Goal: Task Accomplishment & Management: Use online tool/utility

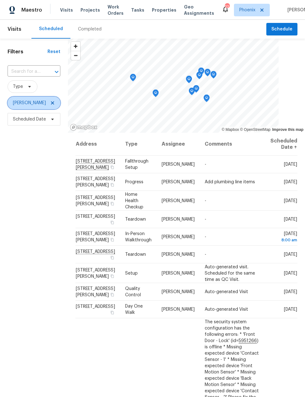
click at [50, 103] on icon at bounding box center [52, 102] width 5 height 5
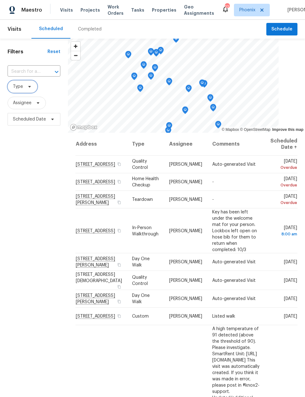
click at [21, 85] on span "Type" at bounding box center [18, 87] width 10 height 6
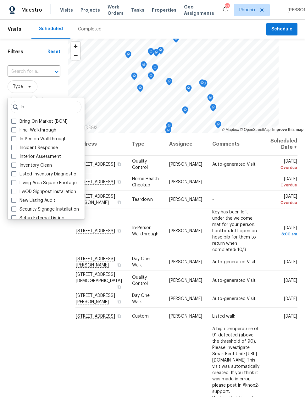
type input "In"
click at [13, 139] on span at bounding box center [13, 138] width 5 height 5
click at [13, 139] on input "In-Person Walkthrough" at bounding box center [13, 138] width 4 height 4
checkbox input "true"
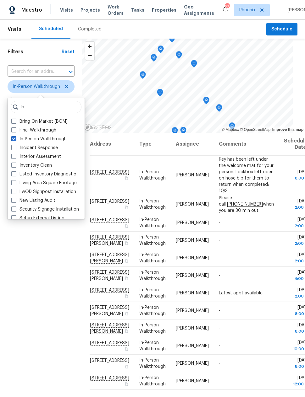
click at [36, 253] on div "Filters Reset ​ In-Person Walkthrough Assignee Scheduled Date" at bounding box center [41, 245] width 82 height 412
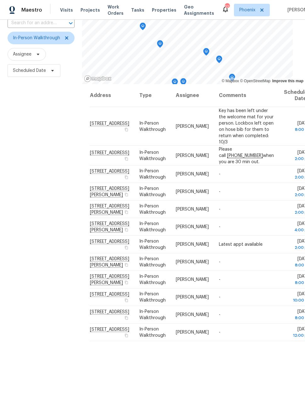
scroll to position [48, 0]
click at [36, 72] on span "Scheduled Date" at bounding box center [29, 71] width 33 height 6
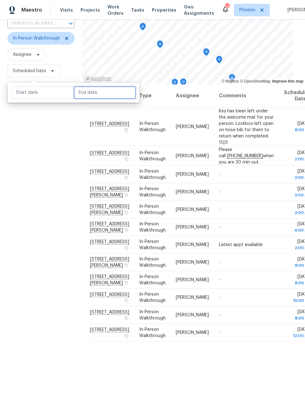
click at [84, 95] on input "text" at bounding box center [105, 92] width 62 height 13
select select "9"
select select "2025"
select select "10"
select select "2025"
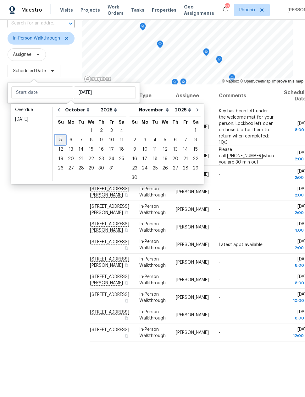
click at [59, 139] on div "5" at bounding box center [61, 140] width 10 height 9
type input "[DATE]"
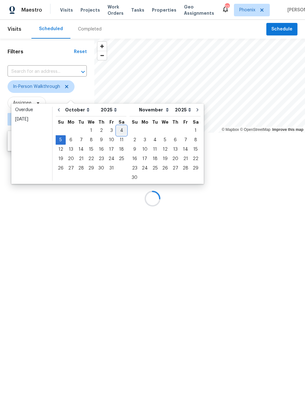
click at [116, 128] on div "4" at bounding box center [121, 130] width 10 height 9
type input "[DATE]"
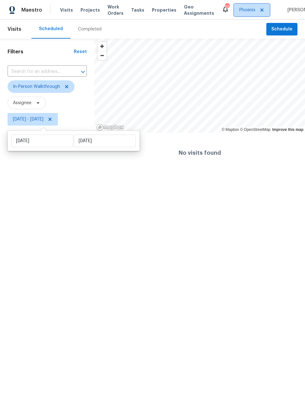
click at [259, 10] on icon at bounding box center [261, 10] width 5 height 5
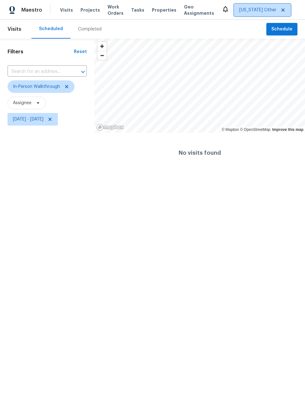
click at [280, 10] on icon at bounding box center [282, 10] width 5 height 5
click at [259, 12] on span "[US_STATE] Other" at bounding box center [262, 10] width 57 height 13
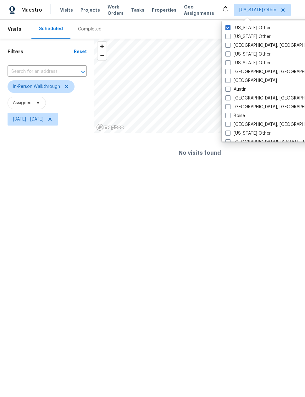
click at [229, 37] on span at bounding box center [227, 36] width 5 height 5
click at [229, 37] on input "[US_STATE] Other" at bounding box center [227, 36] width 4 height 4
checkbox input "true"
click at [229, 48] on label "[GEOGRAPHIC_DATA], [GEOGRAPHIC_DATA]" at bounding box center [273, 45] width 97 height 6
click at [229, 46] on input "[GEOGRAPHIC_DATA], [GEOGRAPHIC_DATA]" at bounding box center [227, 44] width 4 height 4
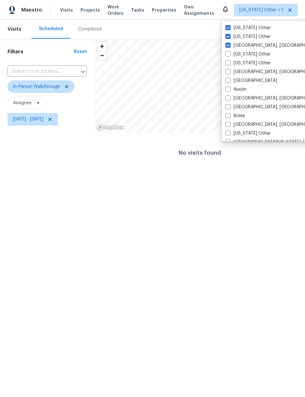
checkbox input "true"
click at [230, 57] on label "[US_STATE] Other" at bounding box center [247, 54] width 45 height 6
click at [229, 55] on input "[US_STATE] Other" at bounding box center [227, 53] width 4 height 4
click at [230, 57] on label "[US_STATE] Other" at bounding box center [247, 54] width 45 height 6
click at [229, 55] on input "[US_STATE] Other" at bounding box center [227, 53] width 4 height 4
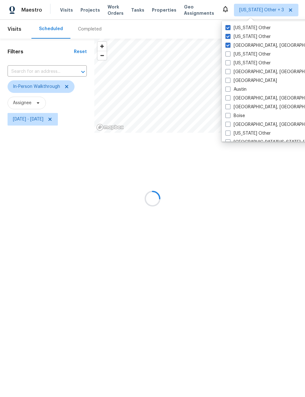
checkbox input "false"
click at [231, 71] on label "[GEOGRAPHIC_DATA], [GEOGRAPHIC_DATA]" at bounding box center [273, 72] width 97 height 6
click at [229, 71] on input "[GEOGRAPHIC_DATA], [GEOGRAPHIC_DATA]" at bounding box center [227, 71] width 4 height 4
checkbox input "true"
click at [230, 62] on span at bounding box center [227, 62] width 5 height 5
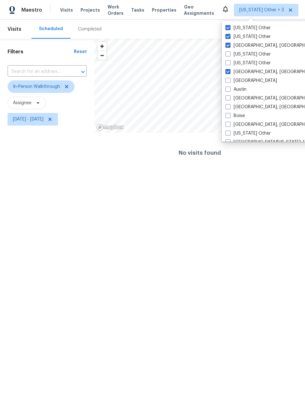
click at [229, 62] on input "[US_STATE] Other" at bounding box center [227, 62] width 4 height 4
checkbox input "true"
click at [228, 53] on span at bounding box center [227, 53] width 5 height 5
click at [228, 53] on input "[US_STATE] Other" at bounding box center [227, 53] width 4 height 4
checkbox input "true"
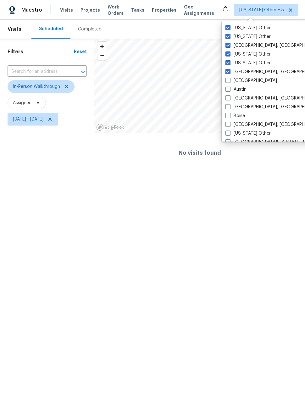
click at [229, 79] on span at bounding box center [227, 80] width 5 height 5
click at [229, 79] on input "[GEOGRAPHIC_DATA]" at bounding box center [227, 80] width 4 height 4
checkbox input "true"
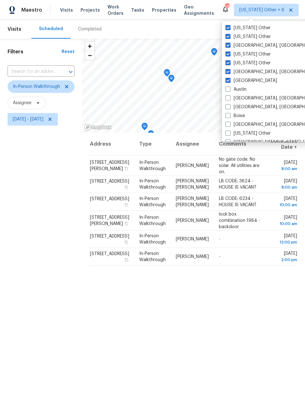
click at [230, 91] on span at bounding box center [227, 89] width 5 height 5
click at [229, 90] on input "Austin" at bounding box center [227, 88] width 4 height 4
checkbox input "true"
click at [229, 96] on span at bounding box center [227, 97] width 5 height 5
click at [229, 96] on input "[GEOGRAPHIC_DATA], [GEOGRAPHIC_DATA]" at bounding box center [227, 97] width 4 height 4
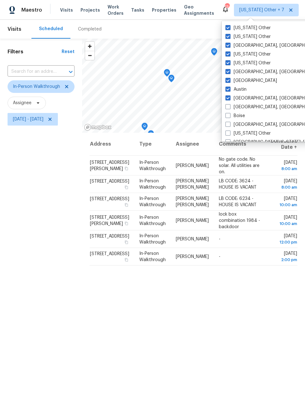
checkbox input "true"
click at [229, 109] on span at bounding box center [227, 106] width 5 height 5
click at [229, 108] on input "[GEOGRAPHIC_DATA], [GEOGRAPHIC_DATA]" at bounding box center [227, 106] width 4 height 4
checkbox input "true"
click at [228, 117] on span at bounding box center [227, 115] width 5 height 5
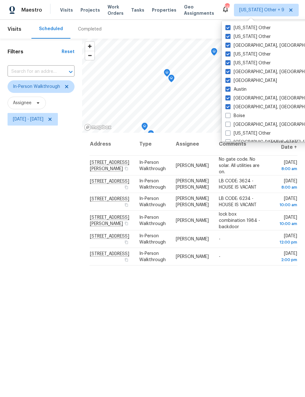
click at [228, 117] on input "Boise" at bounding box center [227, 115] width 4 height 4
checkbox input "true"
click at [229, 123] on span at bounding box center [227, 124] width 5 height 5
click at [229, 123] on input "[GEOGRAPHIC_DATA], [GEOGRAPHIC_DATA]" at bounding box center [227, 124] width 4 height 4
checkbox input "true"
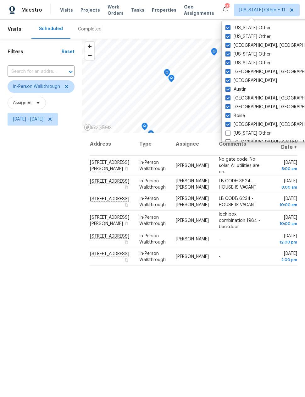
click at [229, 132] on span at bounding box center [227, 133] width 5 height 5
click at [229, 132] on input "[US_STATE] Other" at bounding box center [227, 132] width 4 height 4
checkbox input "true"
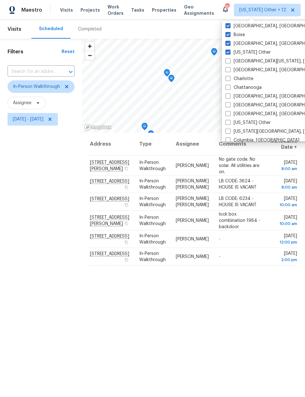
scroll to position [89, 0]
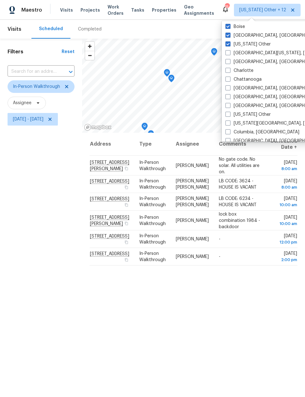
click at [229, 51] on span at bounding box center [227, 52] width 5 height 5
click at [229, 51] on input "[GEOGRAPHIC_DATA][US_STATE], [GEOGRAPHIC_DATA]" at bounding box center [227, 52] width 4 height 4
checkbox input "true"
click at [229, 62] on span at bounding box center [227, 61] width 5 height 5
click at [229, 62] on input "[GEOGRAPHIC_DATA], [GEOGRAPHIC_DATA]" at bounding box center [227, 61] width 4 height 4
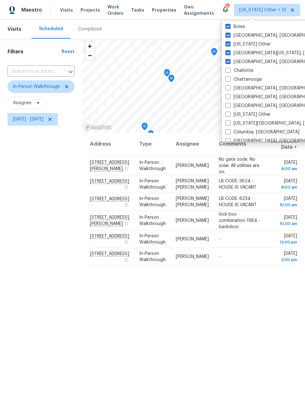
checkbox input "true"
click at [231, 69] on label "Charlotte" at bounding box center [239, 71] width 28 height 6
click at [229, 69] on input "Charlotte" at bounding box center [227, 70] width 4 height 4
checkbox input "true"
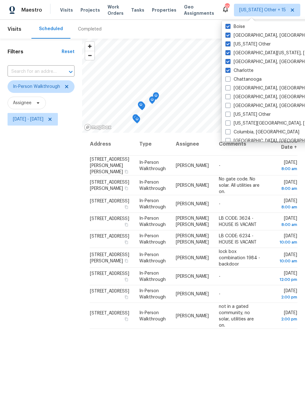
click at [230, 80] on span at bounding box center [227, 79] width 5 height 5
click at [229, 80] on input "Chattanooga" at bounding box center [227, 78] width 4 height 4
checkbox input "true"
click at [228, 87] on span at bounding box center [227, 87] width 5 height 5
click at [228, 87] on input "[GEOGRAPHIC_DATA], [GEOGRAPHIC_DATA]" at bounding box center [227, 87] width 4 height 4
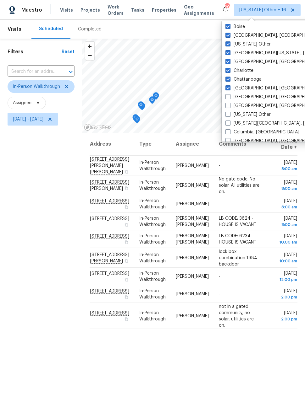
checkbox input "true"
click at [229, 96] on span at bounding box center [227, 96] width 5 height 5
click at [229, 96] on input "[GEOGRAPHIC_DATA], [GEOGRAPHIC_DATA]" at bounding box center [227, 96] width 4 height 4
checkbox input "true"
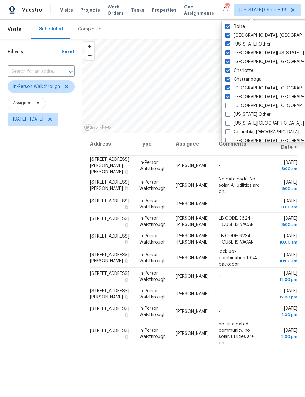
click at [228, 107] on span at bounding box center [227, 105] width 5 height 5
click at [228, 107] on input "[GEOGRAPHIC_DATA], [GEOGRAPHIC_DATA]" at bounding box center [227, 105] width 4 height 4
checkbox input "true"
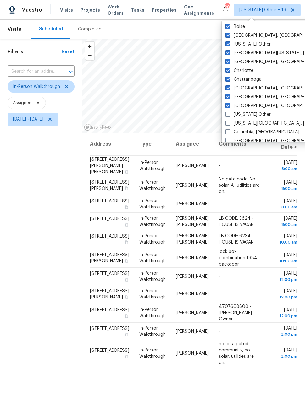
click at [229, 112] on span at bounding box center [227, 114] width 5 height 5
click at [229, 112] on input "[US_STATE] Other" at bounding box center [227, 113] width 4 height 4
checkbox input "true"
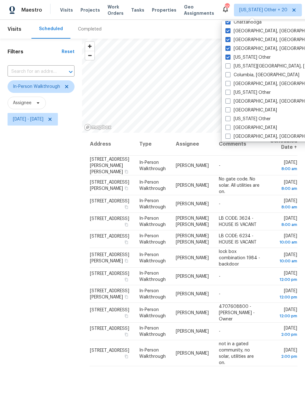
scroll to position [148, 0]
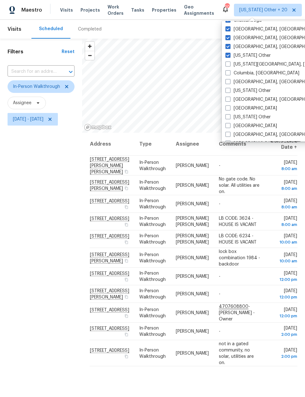
click at [230, 64] on span at bounding box center [227, 64] width 5 height 5
click at [229, 64] on input "[US_STATE][GEOGRAPHIC_DATA], [GEOGRAPHIC_DATA]" at bounding box center [227, 63] width 4 height 4
checkbox input "true"
click at [230, 72] on label "Columbia, [GEOGRAPHIC_DATA]" at bounding box center [262, 73] width 74 height 6
click at [229, 72] on input "Columbia, [GEOGRAPHIC_DATA]" at bounding box center [227, 72] width 4 height 4
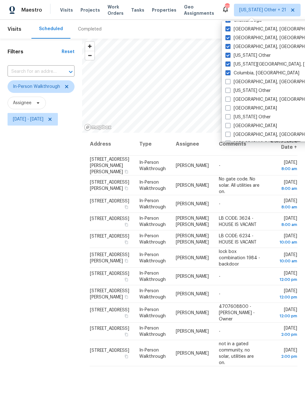
checkbox input "true"
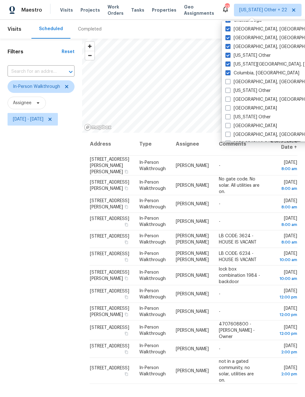
click at [230, 81] on span at bounding box center [227, 81] width 5 height 5
click at [229, 81] on input "[GEOGRAPHIC_DATA], [GEOGRAPHIC_DATA]" at bounding box center [227, 81] width 4 height 4
checkbox input "true"
click at [229, 91] on span at bounding box center [227, 90] width 5 height 5
click at [229, 91] on input "[US_STATE] Other" at bounding box center [227, 90] width 4 height 4
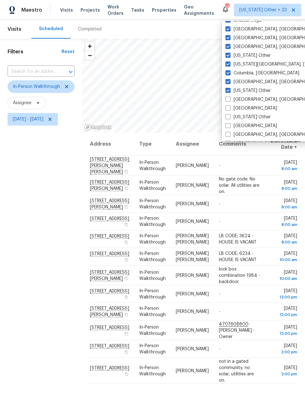
checkbox input "true"
click at [230, 100] on label "[GEOGRAPHIC_DATA], [GEOGRAPHIC_DATA]" at bounding box center [273, 99] width 97 height 6
click at [229, 100] on input "[GEOGRAPHIC_DATA], [GEOGRAPHIC_DATA]" at bounding box center [227, 98] width 4 height 4
checkbox input "true"
click at [230, 109] on span at bounding box center [227, 108] width 5 height 5
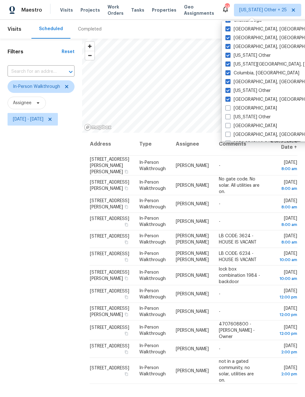
click at [229, 109] on input "[GEOGRAPHIC_DATA]" at bounding box center [227, 107] width 4 height 4
checkbox input "true"
click at [230, 118] on label "[US_STATE] Other" at bounding box center [247, 117] width 45 height 6
click at [229, 118] on input "[US_STATE] Other" at bounding box center [227, 116] width 4 height 4
checkbox input "true"
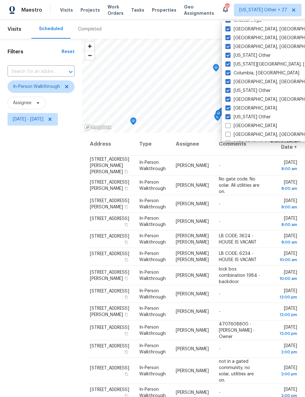
click at [228, 127] on span at bounding box center [227, 125] width 5 height 5
click at [228, 127] on input "[GEOGRAPHIC_DATA]" at bounding box center [227, 125] width 4 height 4
checkbox input "true"
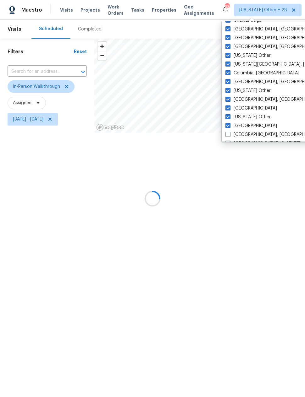
click at [229, 135] on span at bounding box center [227, 134] width 5 height 5
click at [229, 135] on input "[GEOGRAPHIC_DATA], [GEOGRAPHIC_DATA]" at bounding box center [227, 134] width 4 height 4
checkbox input "true"
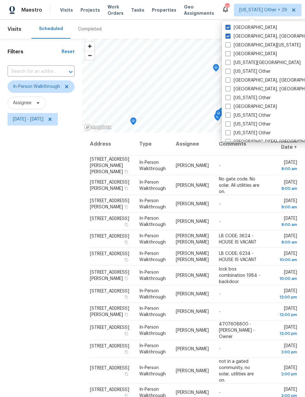
scroll to position [247, 0]
click at [230, 44] on label "[GEOGRAPHIC_DATA][US_STATE]" at bounding box center [262, 44] width 75 height 6
click at [229, 44] on input "[GEOGRAPHIC_DATA][US_STATE]" at bounding box center [227, 43] width 4 height 4
checkbox input "true"
click at [229, 54] on span at bounding box center [227, 53] width 5 height 5
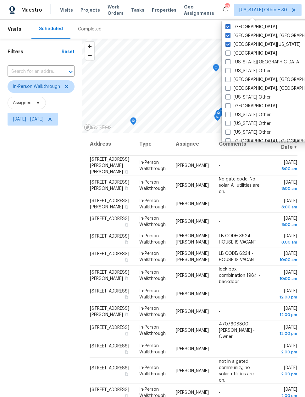
click at [229, 54] on input "[GEOGRAPHIC_DATA]" at bounding box center [227, 52] width 4 height 4
checkbox input "true"
click at [231, 63] on label "[US_STATE][GEOGRAPHIC_DATA]" at bounding box center [262, 62] width 75 height 6
click at [229, 63] on input "[US_STATE][GEOGRAPHIC_DATA]" at bounding box center [227, 61] width 4 height 4
checkbox input "true"
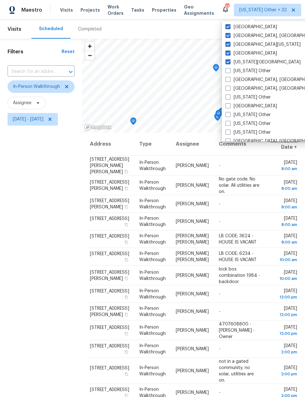
click at [230, 74] on label "[US_STATE] Other" at bounding box center [247, 71] width 45 height 6
click at [229, 72] on input "[US_STATE] Other" at bounding box center [227, 70] width 4 height 4
checkbox input "true"
click at [230, 82] on label "[GEOGRAPHIC_DATA], [GEOGRAPHIC_DATA]" at bounding box center [273, 80] width 97 height 6
click at [229, 81] on input "[GEOGRAPHIC_DATA], [GEOGRAPHIC_DATA]" at bounding box center [227, 79] width 4 height 4
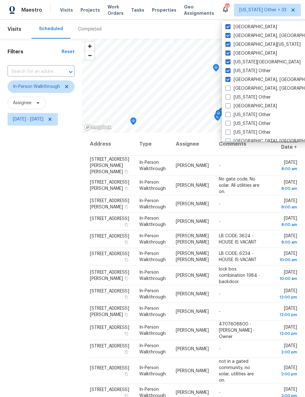
checkbox input "true"
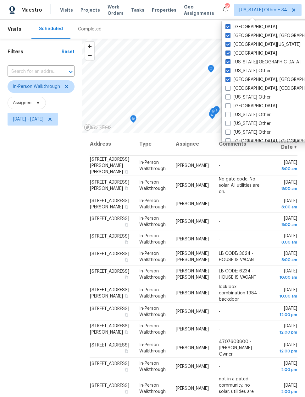
click at [228, 91] on label "[GEOGRAPHIC_DATA], [GEOGRAPHIC_DATA]" at bounding box center [273, 88] width 97 height 6
click at [228, 89] on input "[GEOGRAPHIC_DATA], [GEOGRAPHIC_DATA]" at bounding box center [227, 87] width 4 height 4
checkbox input "true"
click at [230, 100] on label "[US_STATE] Other" at bounding box center [247, 97] width 45 height 6
click at [229, 98] on input "[US_STATE] Other" at bounding box center [227, 96] width 4 height 4
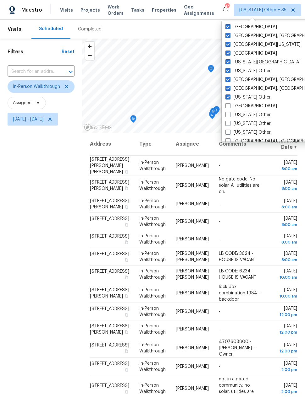
checkbox input "true"
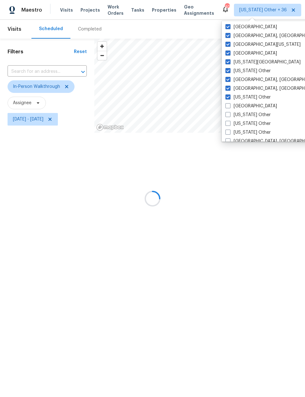
click at [228, 108] on label "[GEOGRAPHIC_DATA]" at bounding box center [250, 106] width 51 height 6
click at [228, 107] on input "[GEOGRAPHIC_DATA]" at bounding box center [227, 105] width 4 height 4
checkbox input "true"
click at [229, 116] on span at bounding box center [227, 114] width 5 height 5
click at [229, 116] on input "[US_STATE] Other" at bounding box center [227, 114] width 4 height 4
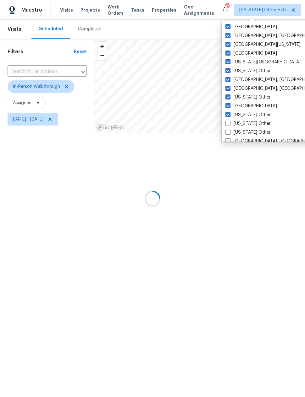
checkbox input "true"
click at [231, 124] on label "[US_STATE] Other" at bounding box center [247, 124] width 45 height 6
click at [229, 124] on input "[US_STATE] Other" at bounding box center [227, 123] width 4 height 4
checkbox input "true"
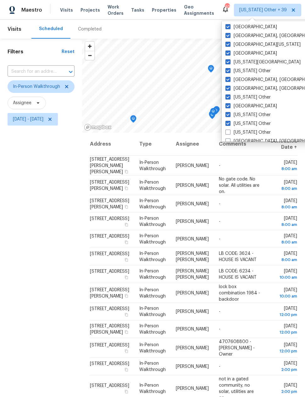
click at [230, 133] on span at bounding box center [227, 132] width 5 height 5
click at [229, 133] on input "[US_STATE] Other" at bounding box center [227, 131] width 4 height 4
checkbox input "true"
click at [229, 142] on th "Comments" at bounding box center [239, 144] width 51 height 23
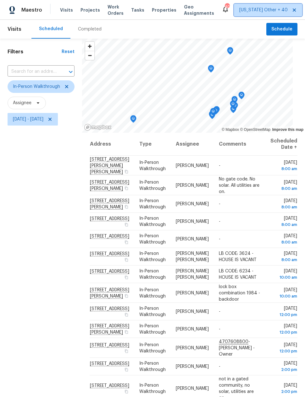
click at [260, 10] on span "[US_STATE] Other + 40" at bounding box center [263, 10] width 48 height 6
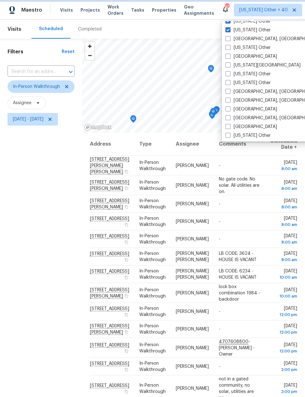
scroll to position [348, 0]
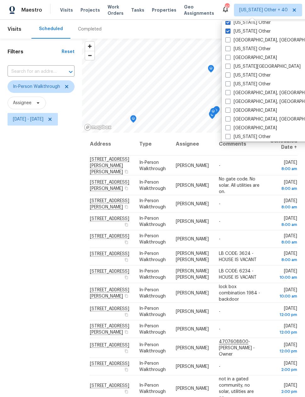
click at [225, 34] on label "[US_STATE] Other" at bounding box center [247, 31] width 45 height 6
click at [225, 32] on input "[US_STATE] Other" at bounding box center [227, 30] width 4 height 4
click at [229, 32] on span at bounding box center [227, 31] width 5 height 5
click at [229, 32] on input "[US_STATE] Other" at bounding box center [227, 30] width 4 height 4
checkbox input "true"
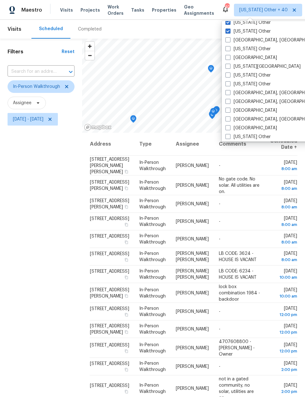
click at [228, 38] on span at bounding box center [227, 39] width 5 height 5
click at [228, 38] on input "[GEOGRAPHIC_DATA], [GEOGRAPHIC_DATA]" at bounding box center [227, 39] width 4 height 4
checkbox input "true"
click at [230, 49] on span at bounding box center [227, 48] width 5 height 5
click at [229, 49] on input "[US_STATE] Other" at bounding box center [227, 48] width 4 height 4
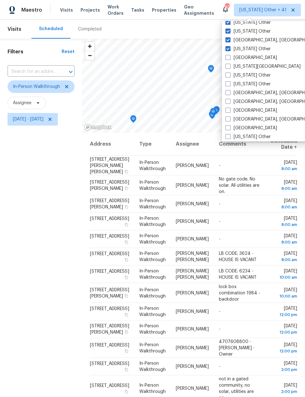
checkbox input "true"
click at [229, 58] on span at bounding box center [227, 57] width 5 height 5
click at [229, 58] on input "[GEOGRAPHIC_DATA]" at bounding box center [227, 57] width 4 height 4
checkbox input "true"
click at [228, 68] on span at bounding box center [227, 66] width 5 height 5
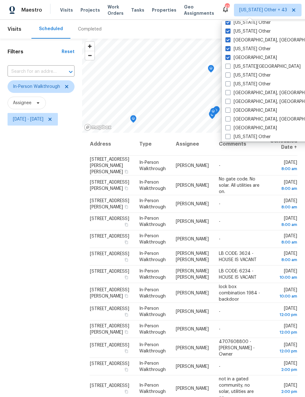
click at [228, 68] on input "[US_STATE][GEOGRAPHIC_DATA]" at bounding box center [227, 65] width 4 height 4
checkbox input "true"
click at [229, 78] on label "[US_STATE] Other" at bounding box center [247, 75] width 45 height 6
click at [229, 76] on input "[US_STATE] Other" at bounding box center [227, 74] width 4 height 4
checkbox input "true"
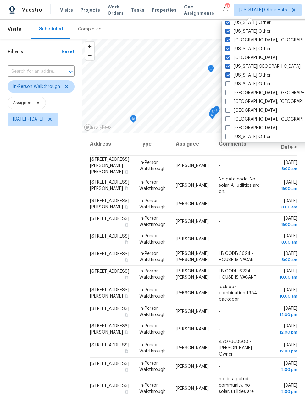
click at [230, 84] on label "[US_STATE] Other" at bounding box center [247, 84] width 45 height 6
click at [229, 84] on input "[US_STATE] Other" at bounding box center [227, 83] width 4 height 4
checkbox input "true"
click at [230, 95] on label "[GEOGRAPHIC_DATA], [GEOGRAPHIC_DATA]" at bounding box center [273, 93] width 97 height 6
click at [229, 94] on input "[GEOGRAPHIC_DATA], [GEOGRAPHIC_DATA]" at bounding box center [227, 92] width 4 height 4
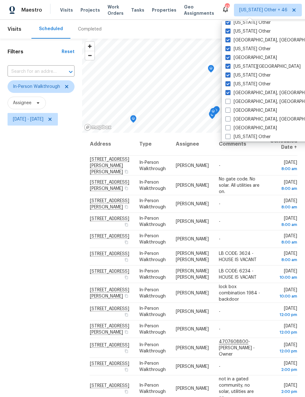
checkbox input "true"
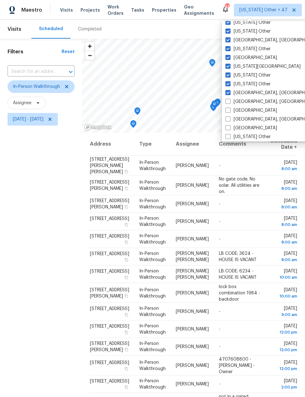
click at [229, 103] on span at bounding box center [227, 101] width 5 height 5
click at [229, 103] on input "[GEOGRAPHIC_DATA], [GEOGRAPHIC_DATA]" at bounding box center [227, 101] width 4 height 4
checkbox input "true"
click at [230, 109] on span at bounding box center [227, 110] width 5 height 5
click at [229, 109] on input "[GEOGRAPHIC_DATA]" at bounding box center [227, 109] width 4 height 4
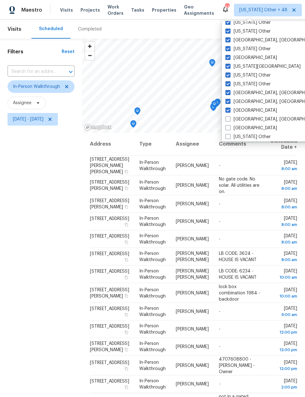
checkbox input "true"
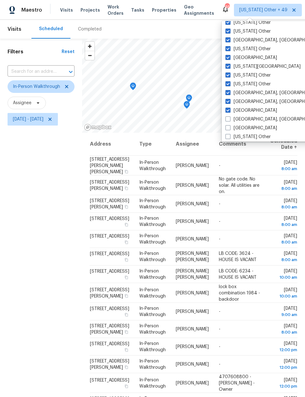
click at [229, 122] on label "[GEOGRAPHIC_DATA], [GEOGRAPHIC_DATA]" at bounding box center [273, 119] width 97 height 6
click at [229, 120] on input "[GEOGRAPHIC_DATA], [GEOGRAPHIC_DATA]" at bounding box center [227, 118] width 4 height 4
checkbox input "true"
click at [228, 131] on label "[GEOGRAPHIC_DATA]" at bounding box center [250, 128] width 51 height 6
click at [228, 129] on input "[GEOGRAPHIC_DATA]" at bounding box center [227, 127] width 4 height 4
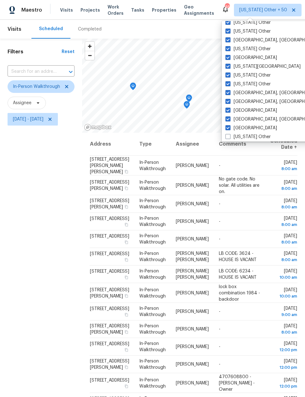
checkbox input "true"
click at [230, 137] on span at bounding box center [227, 136] width 5 height 5
click at [229, 137] on input "[US_STATE] Other" at bounding box center [227, 136] width 4 height 4
checkbox input "true"
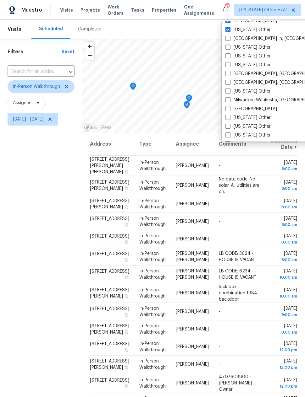
scroll to position [456, 0]
click at [229, 41] on label "[GEOGRAPHIC_DATA] In, [GEOGRAPHIC_DATA]" at bounding box center [276, 38] width 102 height 6
click at [229, 39] on input "[GEOGRAPHIC_DATA] In, [GEOGRAPHIC_DATA]" at bounding box center [227, 37] width 4 height 4
checkbox input "true"
click at [228, 50] on label "[US_STATE] Other" at bounding box center [247, 47] width 45 height 6
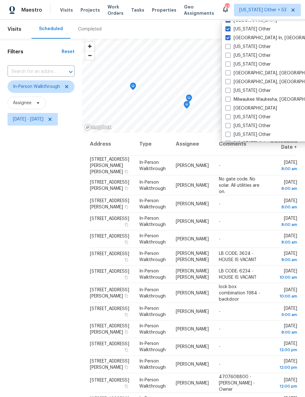
click at [228, 48] on input "[US_STATE] Other" at bounding box center [227, 46] width 4 height 4
checkbox input "true"
click at [229, 57] on span at bounding box center [227, 55] width 5 height 5
click at [229, 57] on input "[US_STATE] Other" at bounding box center [227, 54] width 4 height 4
checkbox input "true"
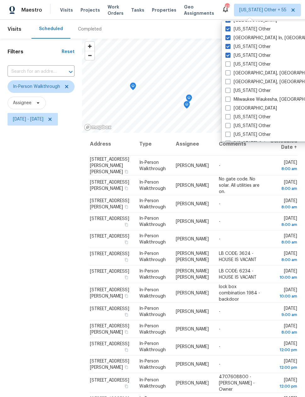
click at [230, 66] on label "[US_STATE] Other" at bounding box center [247, 64] width 45 height 6
click at [229, 65] on input "[US_STATE] Other" at bounding box center [227, 63] width 4 height 4
checkbox input "true"
click at [231, 74] on label "[GEOGRAPHIC_DATA], [GEOGRAPHIC_DATA]" at bounding box center [273, 73] width 97 height 6
click at [229, 74] on input "[GEOGRAPHIC_DATA], [GEOGRAPHIC_DATA]" at bounding box center [227, 72] width 4 height 4
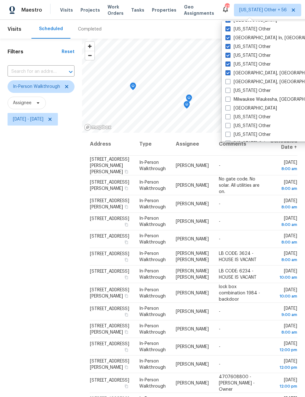
checkbox input "true"
click at [231, 82] on label "[GEOGRAPHIC_DATA], [GEOGRAPHIC_DATA]" at bounding box center [273, 82] width 97 height 6
click at [229, 82] on input "[GEOGRAPHIC_DATA], [GEOGRAPHIC_DATA]" at bounding box center [227, 81] width 4 height 4
checkbox input "true"
click at [230, 92] on label "[US_STATE] Other" at bounding box center [247, 91] width 45 height 6
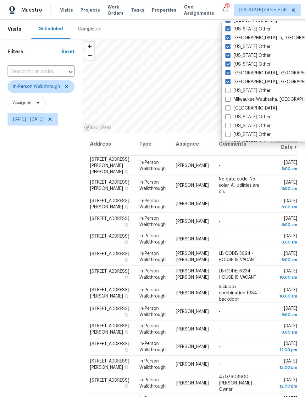
click at [229, 92] on input "[US_STATE] Other" at bounding box center [227, 90] width 4 height 4
checkbox input "true"
click at [230, 102] on label "Milwaukee Waukesha, [GEOGRAPHIC_DATA]" at bounding box center [273, 99] width 97 height 6
click at [229, 100] on input "Milwaukee Waukesha, [GEOGRAPHIC_DATA]" at bounding box center [227, 98] width 4 height 4
checkbox input "true"
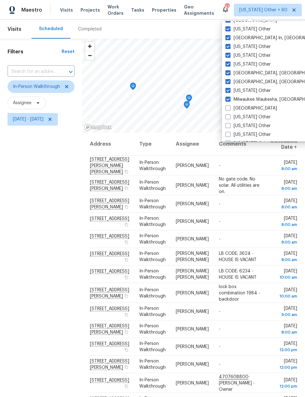
click at [232, 118] on label "[US_STATE] Other" at bounding box center [247, 117] width 45 height 6
click at [229, 118] on input "[US_STATE] Other" at bounding box center [227, 116] width 4 height 4
checkbox input "true"
click at [229, 110] on span at bounding box center [227, 108] width 5 height 5
click at [229, 109] on input "[GEOGRAPHIC_DATA]" at bounding box center [227, 107] width 4 height 4
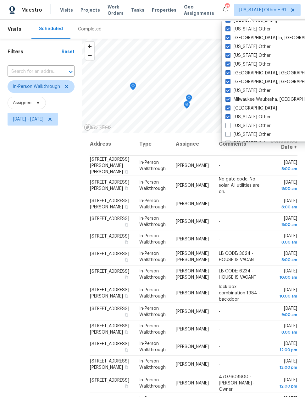
checkbox input "true"
click at [229, 125] on span at bounding box center [227, 125] width 5 height 5
click at [229, 125] on input "[US_STATE] Other" at bounding box center [227, 125] width 4 height 4
checkbox input "true"
click at [229, 136] on span at bounding box center [227, 134] width 5 height 5
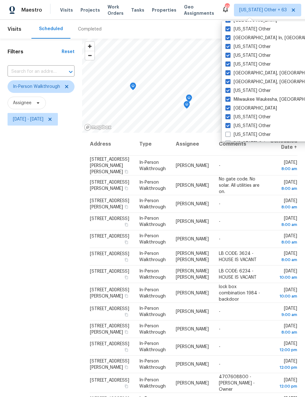
click at [229, 136] on input "[US_STATE] Other" at bounding box center [227, 134] width 4 height 4
checkbox input "true"
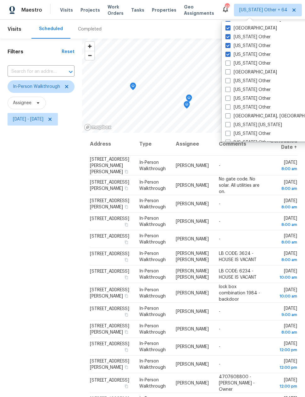
scroll to position [539, 0]
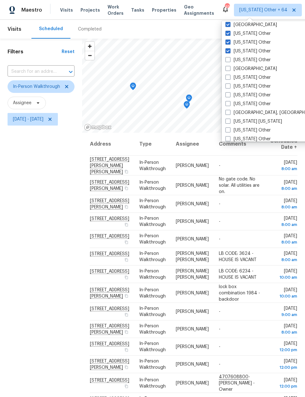
click at [229, 61] on span at bounding box center [227, 59] width 5 height 5
click at [229, 61] on input "[US_STATE] Other" at bounding box center [227, 59] width 4 height 4
checkbox input "true"
click at [229, 70] on span at bounding box center [227, 68] width 5 height 5
click at [229, 70] on input "[GEOGRAPHIC_DATA]" at bounding box center [227, 68] width 4 height 4
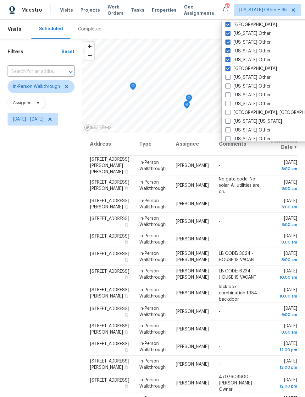
checkbox input "true"
click at [229, 80] on label "[US_STATE] Other" at bounding box center [247, 77] width 45 height 6
click at [229, 78] on input "[US_STATE] Other" at bounding box center [227, 76] width 4 height 4
checkbox input "true"
click at [230, 86] on label "[US_STATE] Other" at bounding box center [247, 86] width 45 height 6
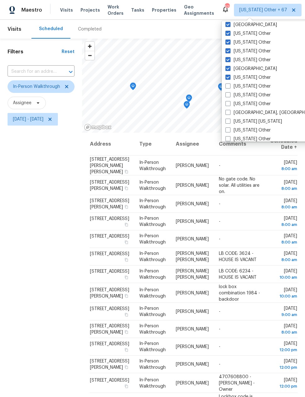
click at [229, 86] on input "[US_STATE] Other" at bounding box center [227, 85] width 4 height 4
checkbox input "true"
click at [230, 95] on label "[US_STATE] Other" at bounding box center [247, 95] width 45 height 6
click at [229, 95] on input "[US_STATE] Other" at bounding box center [227, 94] width 4 height 4
checkbox input "true"
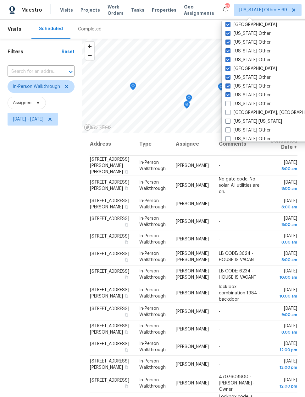
click at [230, 106] on label "[US_STATE] Other" at bounding box center [247, 104] width 45 height 6
click at [229, 105] on input "[US_STATE] Other" at bounding box center [227, 103] width 4 height 4
checkbox input "true"
click at [229, 113] on span at bounding box center [227, 112] width 5 height 5
click at [229, 113] on input "[GEOGRAPHIC_DATA], [GEOGRAPHIC_DATA]" at bounding box center [227, 112] width 4 height 4
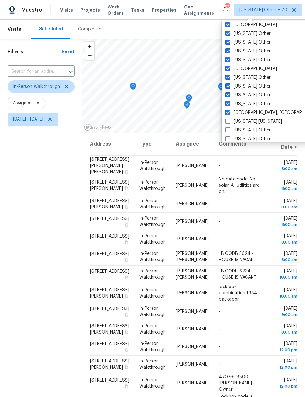
checkbox input "true"
click at [230, 121] on label "[US_STATE] [US_STATE]" at bounding box center [253, 121] width 57 height 6
click at [229, 121] on input "[US_STATE] [US_STATE]" at bounding box center [227, 120] width 4 height 4
checkbox input "true"
click at [229, 130] on span at bounding box center [227, 129] width 5 height 5
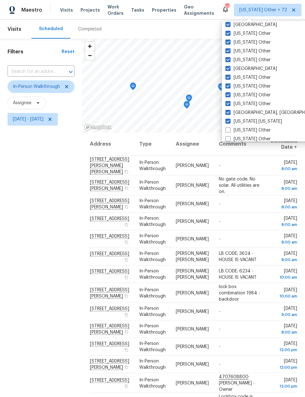
click at [229, 130] on input "[US_STATE] Other" at bounding box center [227, 129] width 4 height 4
checkbox input "true"
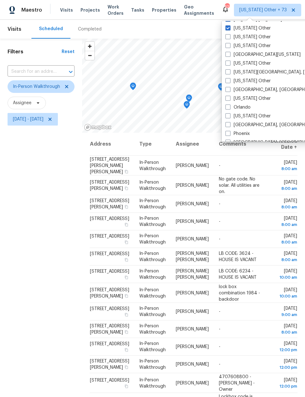
scroll to position [650, 0]
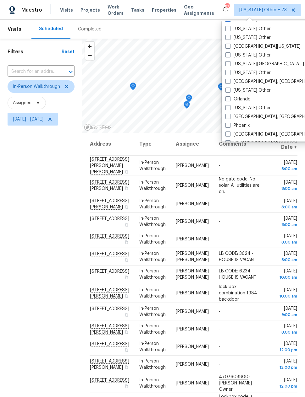
click at [230, 30] on span at bounding box center [227, 28] width 5 height 5
click at [229, 30] on input "[US_STATE] Other" at bounding box center [227, 28] width 4 height 4
checkbox input "true"
click at [228, 40] on span at bounding box center [227, 37] width 5 height 5
click at [228, 39] on input "[US_STATE] Other" at bounding box center [227, 37] width 4 height 4
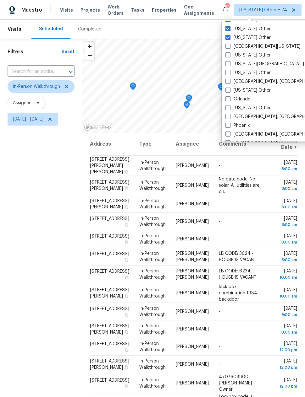
checkbox input "true"
click at [230, 57] on label "[US_STATE] Other" at bounding box center [247, 55] width 45 height 6
click at [229, 56] on input "[US_STATE] Other" at bounding box center [227, 54] width 4 height 4
checkbox input "true"
click at [229, 47] on span at bounding box center [227, 46] width 5 height 5
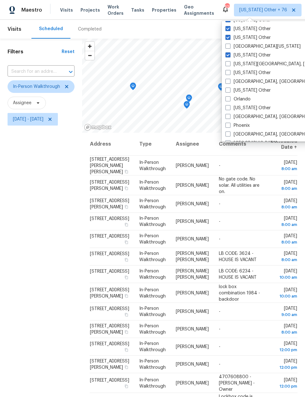
click at [229, 47] on input "[GEOGRAPHIC_DATA][US_STATE]" at bounding box center [227, 45] width 4 height 4
checkbox input "true"
click at [231, 73] on label "[US_STATE] Other" at bounding box center [247, 73] width 45 height 6
click at [229, 73] on input "[US_STATE] Other" at bounding box center [227, 72] width 4 height 4
checkbox input "true"
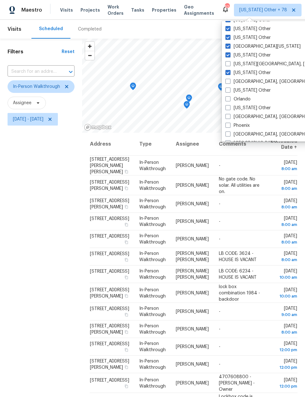
click at [230, 65] on label "[US_STATE][GEOGRAPHIC_DATA], [GEOGRAPHIC_DATA]" at bounding box center [285, 64] width 121 height 6
click at [229, 65] on input "[US_STATE][GEOGRAPHIC_DATA], [GEOGRAPHIC_DATA]" at bounding box center [227, 63] width 4 height 4
checkbox input "true"
click at [230, 81] on label "[GEOGRAPHIC_DATA], [GEOGRAPHIC_DATA]" at bounding box center [273, 81] width 97 height 6
click at [229, 81] on input "[GEOGRAPHIC_DATA], [GEOGRAPHIC_DATA]" at bounding box center [227, 80] width 4 height 4
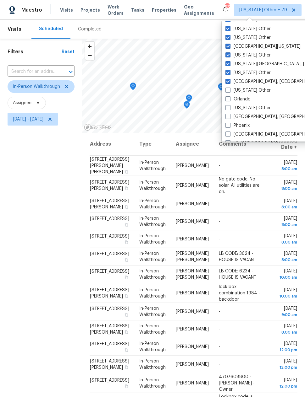
checkbox input "true"
click at [231, 90] on label "[US_STATE] Other" at bounding box center [247, 90] width 45 height 6
click at [229, 90] on input "[US_STATE] Other" at bounding box center [227, 89] width 4 height 4
checkbox input "true"
click at [229, 108] on span at bounding box center [227, 107] width 5 height 5
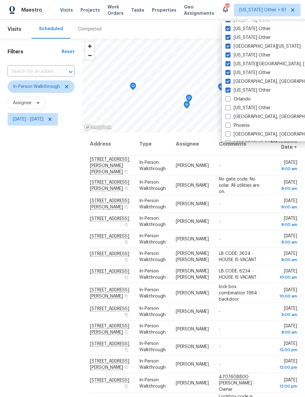
click at [229, 108] on input "[US_STATE] Other" at bounding box center [227, 107] width 4 height 4
checkbox input "true"
click at [228, 98] on span at bounding box center [227, 98] width 5 height 5
click at [228, 98] on input "Orlando" at bounding box center [227, 98] width 4 height 4
checkbox input "true"
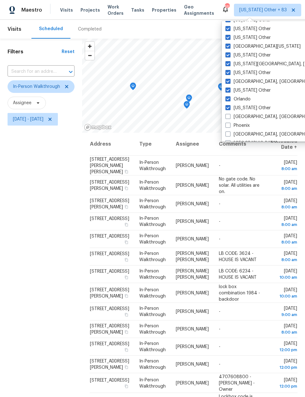
click at [231, 118] on label "[GEOGRAPHIC_DATA], [GEOGRAPHIC_DATA]" at bounding box center [273, 117] width 97 height 6
click at [229, 118] on input "[GEOGRAPHIC_DATA], [GEOGRAPHIC_DATA]" at bounding box center [227, 116] width 4 height 4
checkbox input "true"
click at [229, 127] on span at bounding box center [227, 125] width 5 height 5
click at [229, 127] on input "Phoenix" at bounding box center [227, 124] width 4 height 4
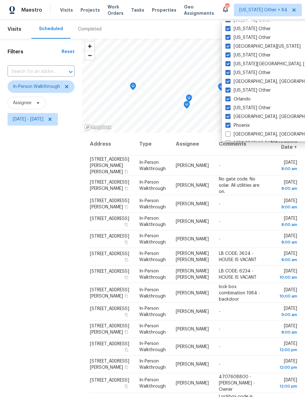
checkbox input "true"
click at [230, 134] on label "[GEOGRAPHIC_DATA], [GEOGRAPHIC_DATA]" at bounding box center [273, 134] width 97 height 6
click at [229, 134] on input "[GEOGRAPHIC_DATA], [GEOGRAPHIC_DATA]" at bounding box center [227, 133] width 4 height 4
checkbox input "true"
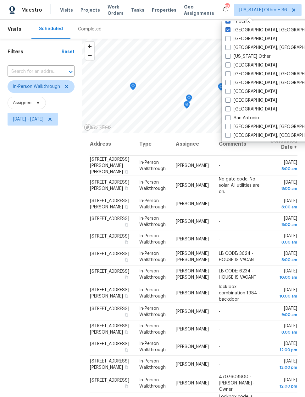
scroll to position [762, 0]
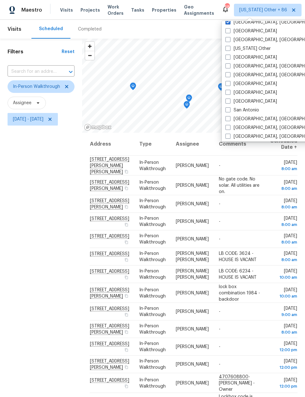
click at [230, 32] on span at bounding box center [227, 30] width 5 height 5
click at [229, 32] on input "[GEOGRAPHIC_DATA]" at bounding box center [227, 30] width 4 height 4
checkbox input "true"
click at [231, 42] on label "[GEOGRAPHIC_DATA], [GEOGRAPHIC_DATA]" at bounding box center [273, 40] width 97 height 6
click at [229, 41] on input "[GEOGRAPHIC_DATA], [GEOGRAPHIC_DATA]" at bounding box center [227, 39] width 4 height 4
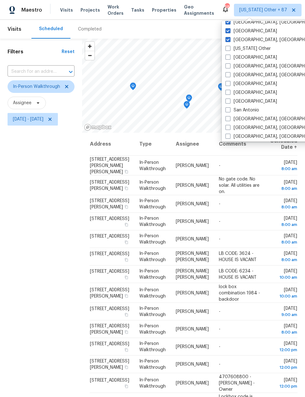
checkbox input "true"
click at [230, 49] on label "[US_STATE] Other" at bounding box center [247, 49] width 45 height 6
click at [229, 49] on input "[US_STATE] Other" at bounding box center [227, 48] width 4 height 4
checkbox input "true"
click at [228, 58] on span at bounding box center [227, 57] width 5 height 5
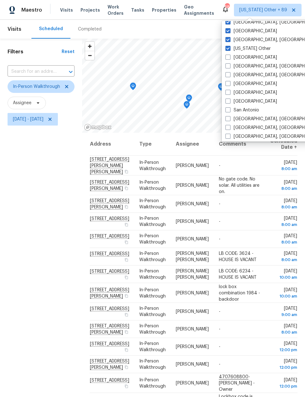
click at [228, 58] on input "[GEOGRAPHIC_DATA]" at bounding box center [227, 56] width 4 height 4
checkbox input "true"
click at [229, 66] on span at bounding box center [227, 65] width 5 height 5
click at [229, 66] on input "[GEOGRAPHIC_DATA], [GEOGRAPHIC_DATA]" at bounding box center [227, 65] width 4 height 4
checkbox input "true"
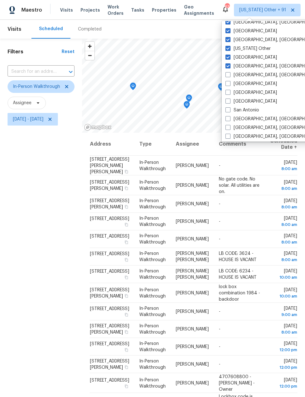
click at [230, 74] on span at bounding box center [227, 74] width 5 height 5
click at [229, 74] on input "[GEOGRAPHIC_DATA], [GEOGRAPHIC_DATA]" at bounding box center [227, 74] width 4 height 4
checkbox input "true"
click at [230, 81] on span at bounding box center [227, 83] width 5 height 5
click at [229, 81] on input "[GEOGRAPHIC_DATA]" at bounding box center [227, 83] width 4 height 4
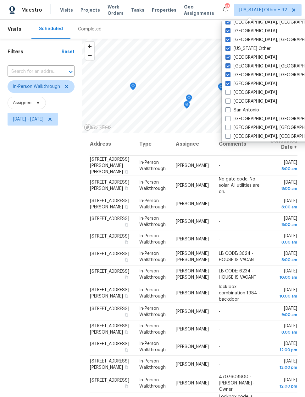
checkbox input "true"
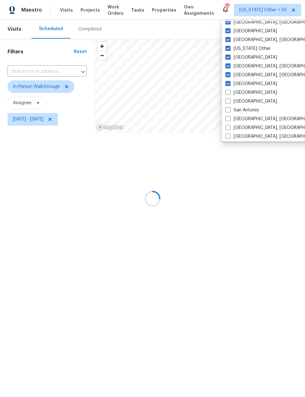
click at [230, 93] on label "[GEOGRAPHIC_DATA]" at bounding box center [250, 92] width 51 height 6
click at [229, 93] on input "[GEOGRAPHIC_DATA]" at bounding box center [227, 91] width 4 height 4
checkbox input "true"
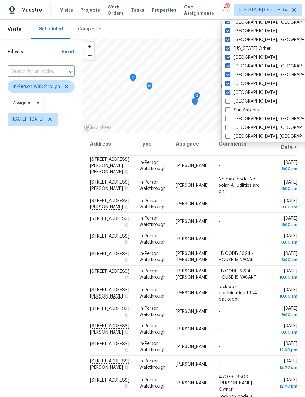
click at [228, 103] on span at bounding box center [227, 101] width 5 height 5
click at [228, 102] on input "[GEOGRAPHIC_DATA]" at bounding box center [227, 100] width 4 height 4
checkbox input "true"
click at [228, 111] on span at bounding box center [227, 109] width 5 height 5
click at [228, 111] on input "San Antonio" at bounding box center [227, 109] width 4 height 4
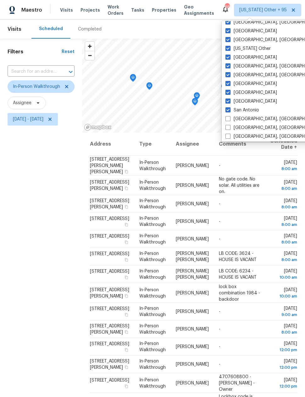
checkbox input "true"
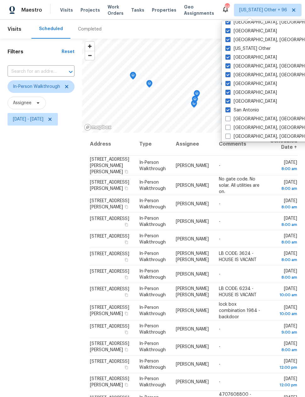
click at [232, 119] on label "[GEOGRAPHIC_DATA], [GEOGRAPHIC_DATA]" at bounding box center [273, 119] width 97 height 6
click at [229, 119] on input "[GEOGRAPHIC_DATA], [GEOGRAPHIC_DATA]" at bounding box center [227, 118] width 4 height 4
checkbox input "true"
click at [230, 127] on label "[GEOGRAPHIC_DATA], [GEOGRAPHIC_DATA]" at bounding box center [273, 128] width 97 height 6
click at [229, 127] on input "[GEOGRAPHIC_DATA], [GEOGRAPHIC_DATA]" at bounding box center [227, 127] width 4 height 4
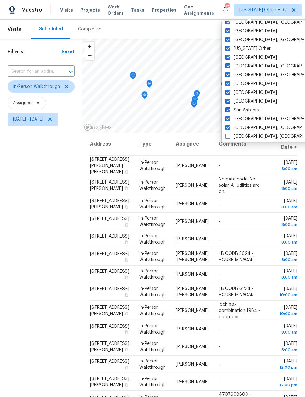
checkbox input "true"
click at [230, 136] on label "[GEOGRAPHIC_DATA], [GEOGRAPHIC_DATA]" at bounding box center [273, 136] width 97 height 6
click at [229, 136] on input "[GEOGRAPHIC_DATA], [GEOGRAPHIC_DATA]" at bounding box center [227, 135] width 4 height 4
checkbox input "true"
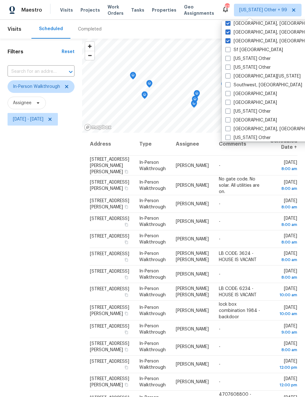
scroll to position [865, 0]
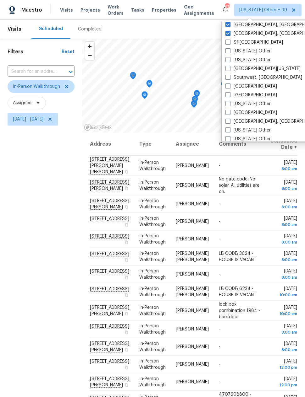
click at [230, 44] on label "Sf [GEOGRAPHIC_DATA]" at bounding box center [253, 42] width 57 height 6
click at [229, 43] on input "Sf [GEOGRAPHIC_DATA]" at bounding box center [227, 41] width 4 height 4
checkbox input "true"
click at [229, 50] on span at bounding box center [227, 50] width 5 height 5
click at [229, 50] on input "[US_STATE] Other" at bounding box center [227, 50] width 4 height 4
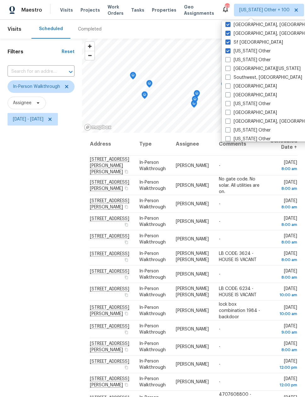
checkbox input "true"
click at [230, 60] on label "[US_STATE] Other" at bounding box center [247, 60] width 45 height 6
click at [229, 60] on input "[US_STATE] Other" at bounding box center [227, 59] width 4 height 4
checkbox input "true"
click at [227, 72] on label "[GEOGRAPHIC_DATA][US_STATE]" at bounding box center [262, 69] width 75 height 6
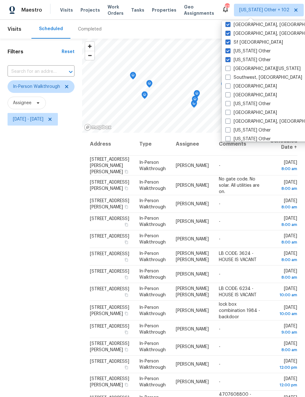
click at [227, 70] on input "[GEOGRAPHIC_DATA][US_STATE]" at bounding box center [227, 68] width 4 height 4
checkbox input "true"
click at [231, 76] on label "Southwest, [GEOGRAPHIC_DATA]" at bounding box center [263, 77] width 77 height 6
click at [229, 76] on input "Southwest, [GEOGRAPHIC_DATA]" at bounding box center [227, 76] width 4 height 4
checkbox input "true"
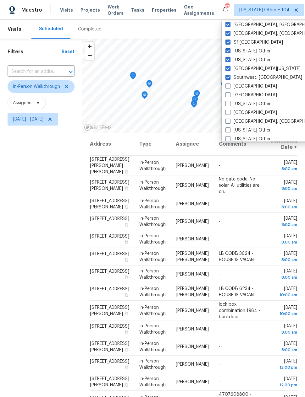
click at [229, 86] on span at bounding box center [227, 86] width 5 height 5
click at [229, 86] on input "[GEOGRAPHIC_DATA]" at bounding box center [227, 85] width 4 height 4
checkbox input "true"
click at [229, 95] on span at bounding box center [227, 94] width 5 height 5
click at [229, 95] on input "[GEOGRAPHIC_DATA]" at bounding box center [227, 94] width 4 height 4
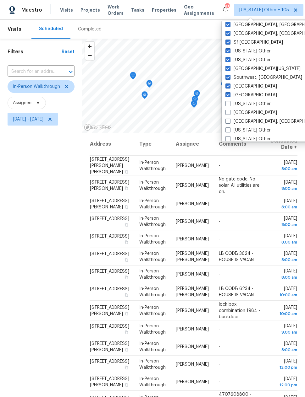
checkbox input "true"
click at [229, 103] on span at bounding box center [227, 103] width 5 height 5
click at [229, 103] on input "[US_STATE] Other" at bounding box center [227, 103] width 4 height 4
checkbox input "true"
click at [231, 112] on label "[GEOGRAPHIC_DATA]" at bounding box center [250, 113] width 51 height 6
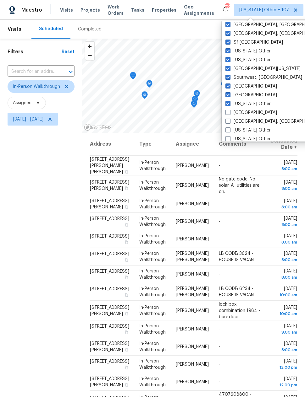
click at [229, 112] on input "[GEOGRAPHIC_DATA]" at bounding box center [227, 112] width 4 height 4
checkbox input "true"
click at [230, 122] on span at bounding box center [227, 121] width 5 height 5
click at [229, 122] on input "[GEOGRAPHIC_DATA], [GEOGRAPHIC_DATA]" at bounding box center [227, 120] width 4 height 4
checkbox input "true"
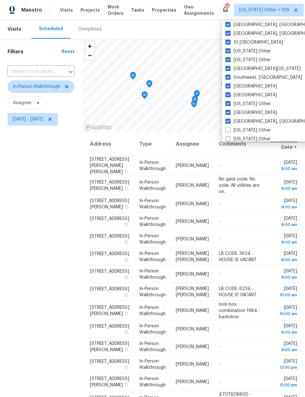
click at [230, 129] on label "[US_STATE] Other" at bounding box center [247, 130] width 45 height 6
click at [229, 129] on input "[US_STATE] Other" at bounding box center [227, 129] width 4 height 4
checkbox input "true"
click at [230, 138] on span at bounding box center [227, 138] width 5 height 5
click at [229, 138] on input "[US_STATE] Other" at bounding box center [227, 138] width 4 height 4
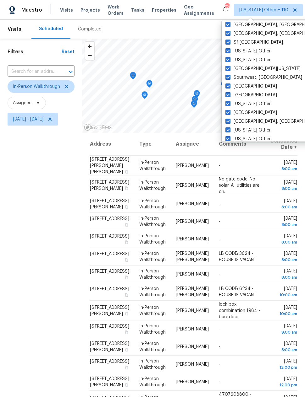
checkbox input "true"
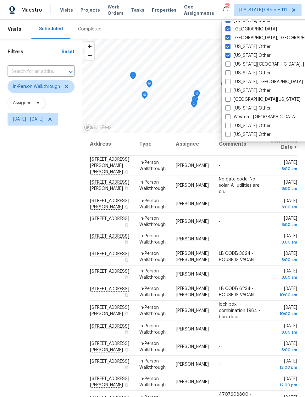
scroll to position [948, 0]
click at [229, 67] on label "[US_STATE][GEOGRAPHIC_DATA], [GEOGRAPHIC_DATA]" at bounding box center [285, 64] width 121 height 6
click at [229, 65] on input "[US_STATE][GEOGRAPHIC_DATA], [GEOGRAPHIC_DATA]" at bounding box center [227, 63] width 4 height 4
checkbox input "true"
click at [229, 74] on span at bounding box center [227, 72] width 5 height 5
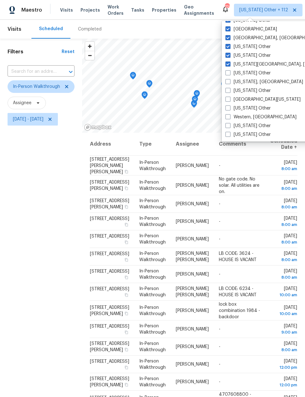
click at [229, 74] on input "[US_STATE] Other" at bounding box center [227, 72] width 4 height 4
checkbox input "true"
click at [229, 84] on label "[US_STATE], [GEOGRAPHIC_DATA]" at bounding box center [264, 82] width 78 height 6
click at [229, 83] on input "[US_STATE], [GEOGRAPHIC_DATA]" at bounding box center [227, 81] width 4 height 4
checkbox input "true"
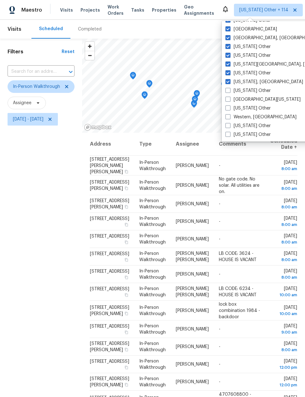
click at [230, 91] on label "[US_STATE] Other" at bounding box center [247, 91] width 45 height 6
click at [229, 91] on input "[US_STATE] Other" at bounding box center [227, 90] width 4 height 4
checkbox input "true"
click at [231, 100] on label "[GEOGRAPHIC_DATA][US_STATE]" at bounding box center [262, 99] width 75 height 6
click at [229, 100] on input "[GEOGRAPHIC_DATA][US_STATE]" at bounding box center [227, 98] width 4 height 4
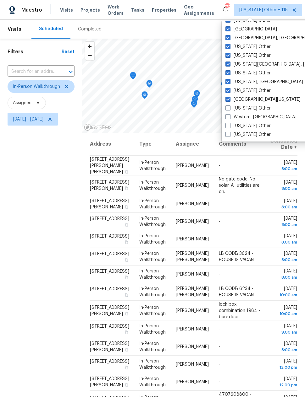
checkbox input "true"
click at [231, 108] on label "[US_STATE] Other" at bounding box center [247, 108] width 45 height 6
click at [229, 108] on input "[US_STATE] Other" at bounding box center [227, 107] width 4 height 4
checkbox input "true"
click at [228, 117] on span at bounding box center [227, 116] width 5 height 5
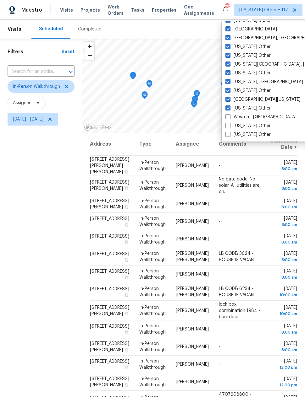
click at [228, 117] on input "Western, [GEOGRAPHIC_DATA]" at bounding box center [227, 116] width 4 height 4
checkbox input "true"
click at [230, 127] on span at bounding box center [227, 125] width 5 height 5
click at [229, 127] on input "[US_STATE] Other" at bounding box center [227, 125] width 4 height 4
checkbox input "true"
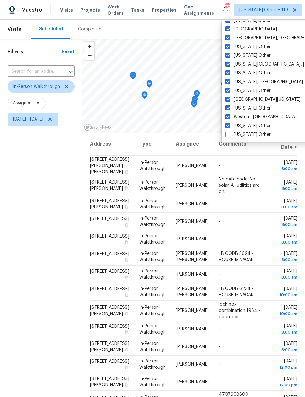
click at [231, 134] on label "[US_STATE] Other" at bounding box center [247, 135] width 45 height 6
click at [229, 134] on input "[US_STATE] Other" at bounding box center [227, 134] width 4 height 4
checkbox input "true"
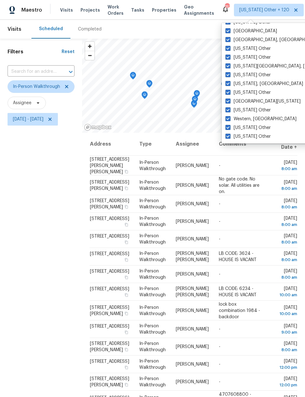
scroll to position [25, 0]
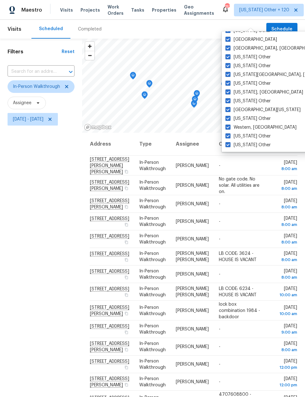
click at [54, 240] on div "Filters Reset ​ In-Person Walkthrough Assignee [DATE] - [DATE]" at bounding box center [41, 245] width 82 height 412
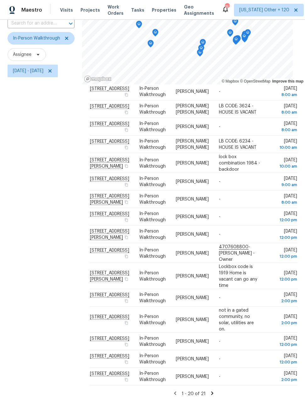
scroll to position [121, 0]
click at [214, 391] on icon at bounding box center [212, 394] width 6 height 6
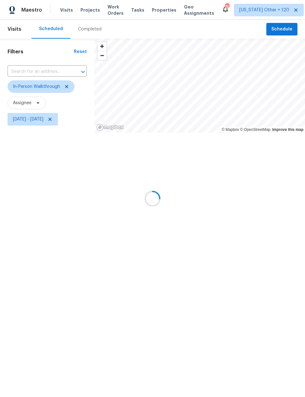
scroll to position [0, 0]
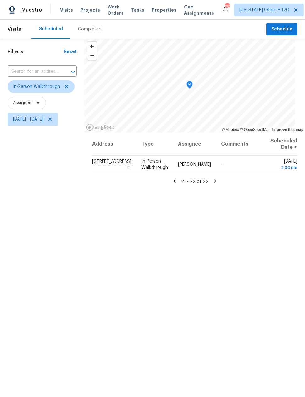
click at [175, 183] on icon at bounding box center [174, 180] width 2 height 3
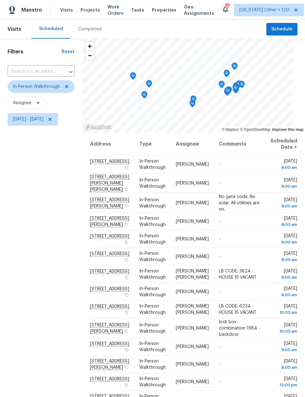
click at [44, 268] on div "Filters Reset ​ In-Person Walkthrough Assignee [DATE] - [DATE]" at bounding box center [41, 245] width 82 height 412
